Goal: Transaction & Acquisition: Purchase product/service

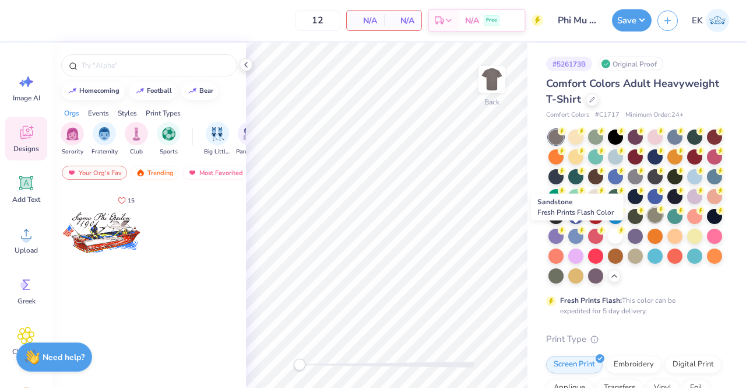
click at [648, 223] on div at bounding box center [655, 215] width 15 height 15
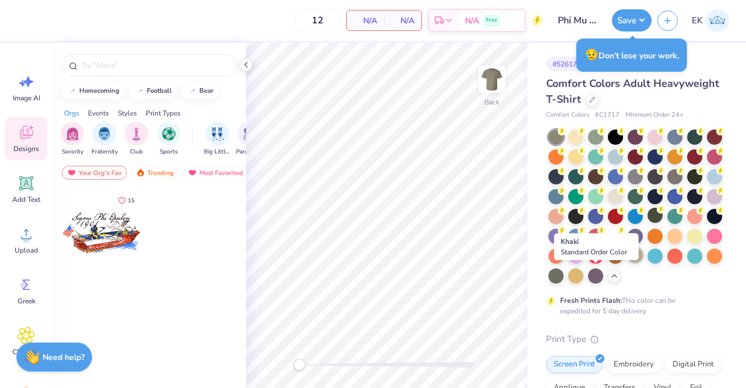
click at [628, 262] on div at bounding box center [635, 254] width 15 height 15
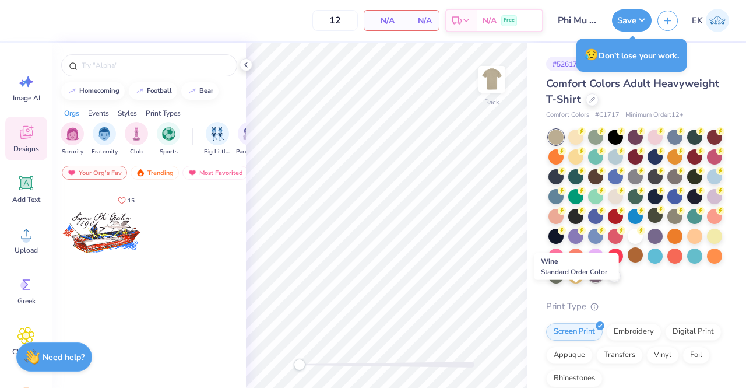
click at [588, 282] on div at bounding box center [595, 274] width 15 height 15
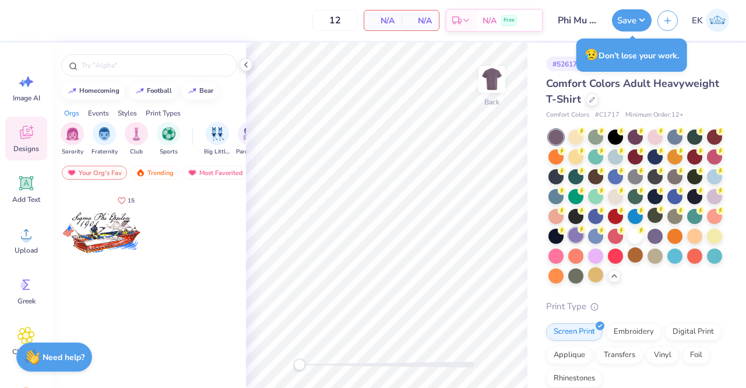
click at [584, 235] on div at bounding box center [575, 234] width 15 height 15
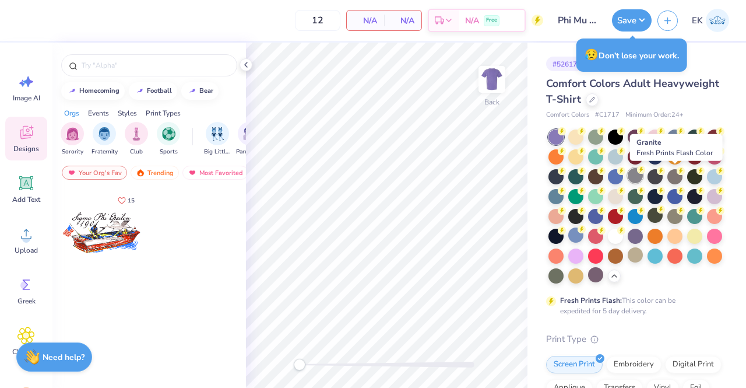
click at [643, 176] on div at bounding box center [635, 175] width 15 height 15
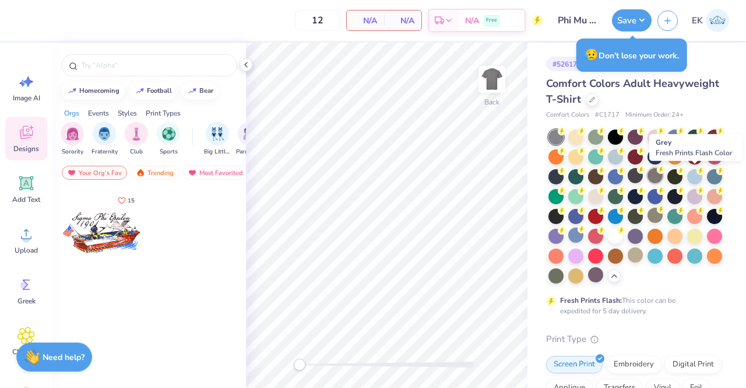
click at [663, 173] on div at bounding box center [655, 175] width 15 height 15
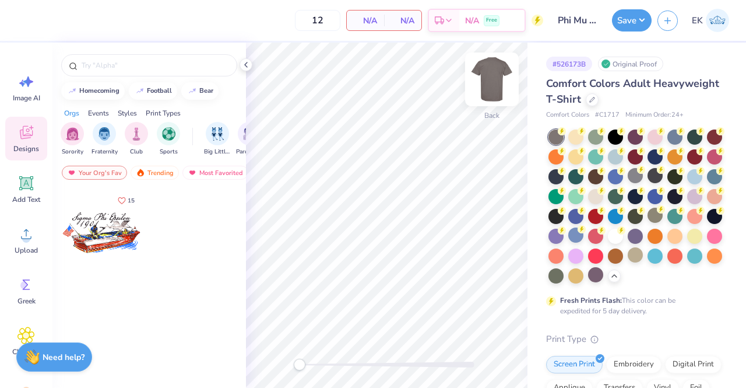
click at [496, 73] on img at bounding box center [492, 79] width 47 height 47
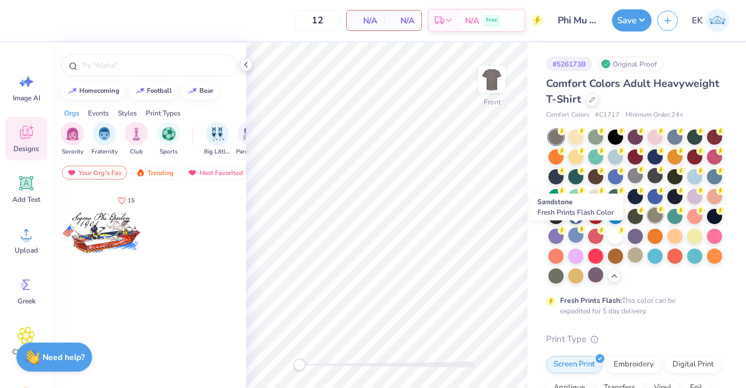
click at [648, 223] on div at bounding box center [655, 215] width 15 height 15
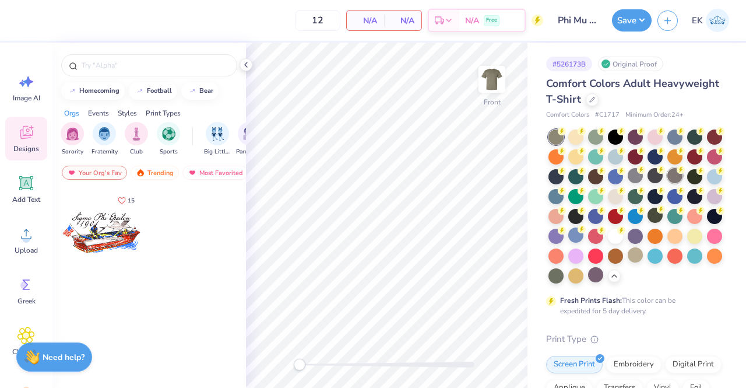
click at [668, 183] on div at bounding box center [675, 175] width 15 height 15
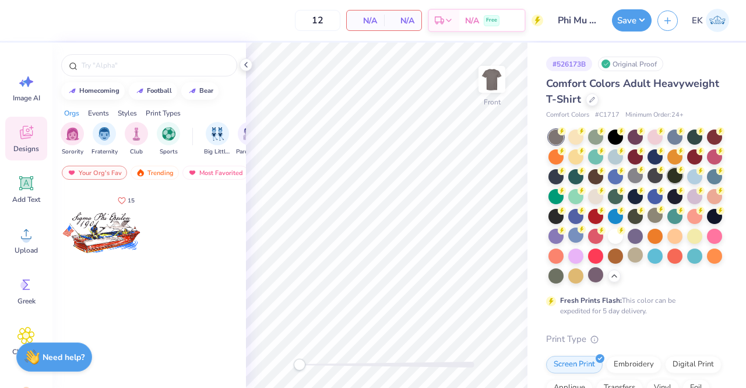
click at [668, 183] on div at bounding box center [675, 175] width 15 height 15
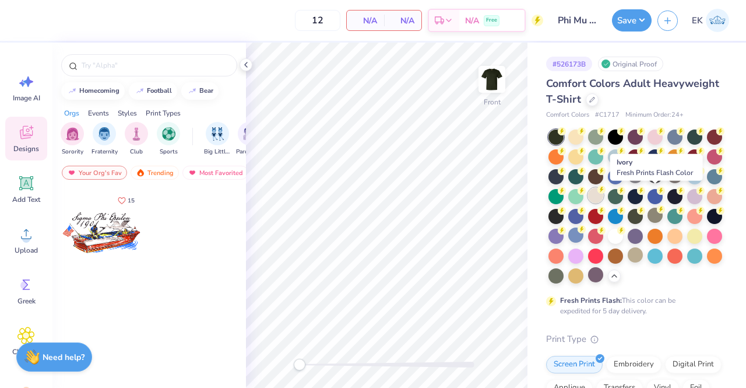
click at [604, 191] on icon at bounding box center [602, 190] width 4 height 6
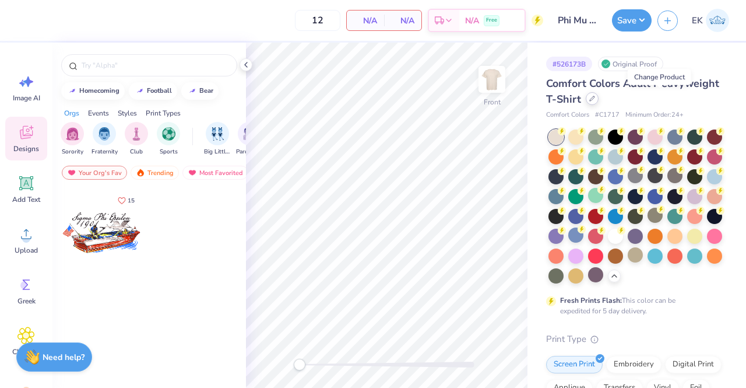
click at [595, 100] on icon at bounding box center [592, 99] width 6 height 6
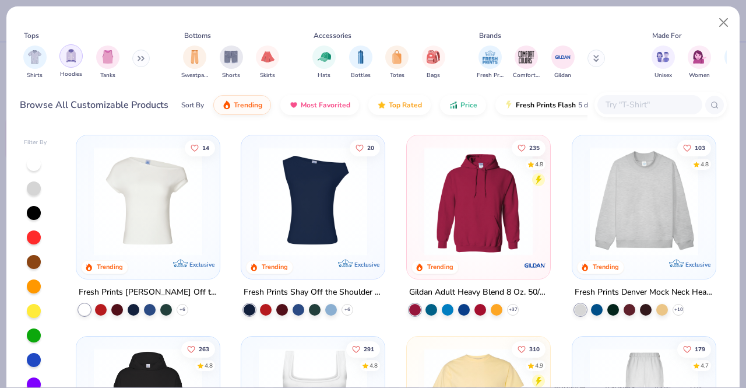
click at [75, 62] on div "filter for Hoodies" at bounding box center [70, 55] width 23 height 23
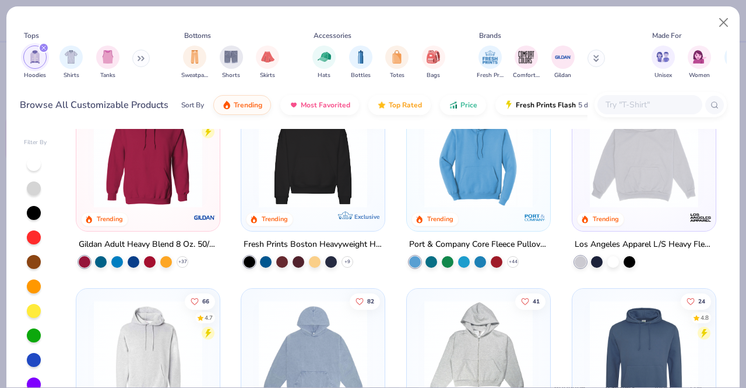
scroll to position [49, 0]
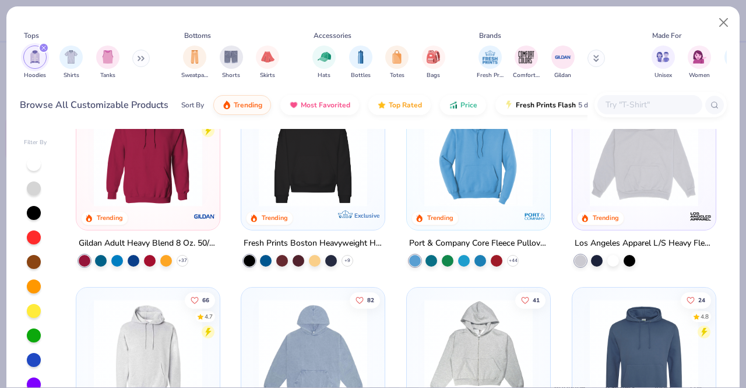
click at [318, 223] on div "263 4.8 Trending Exclusive" at bounding box center [312, 157] width 143 height 143
